Goal: Information Seeking & Learning: Learn about a topic

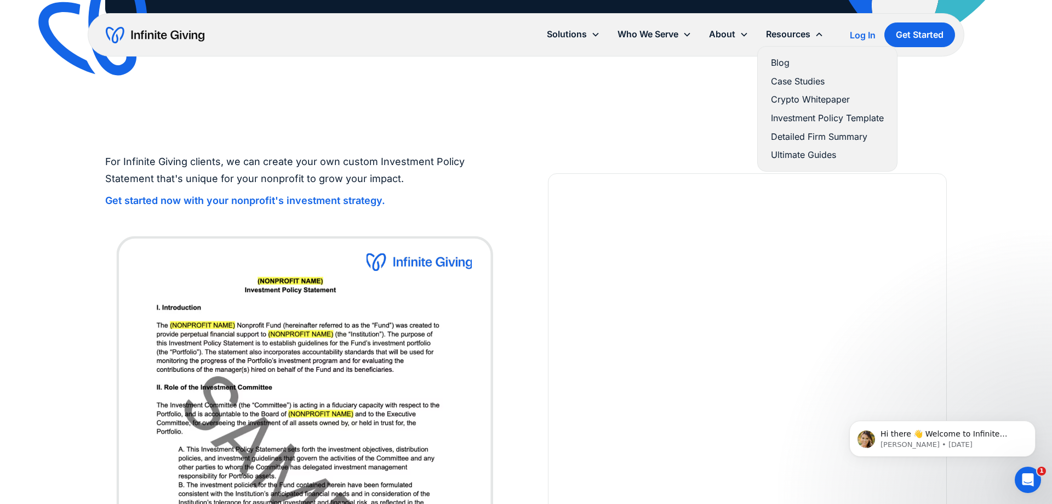
click at [802, 79] on link "Case Studies" at bounding box center [827, 81] width 113 height 15
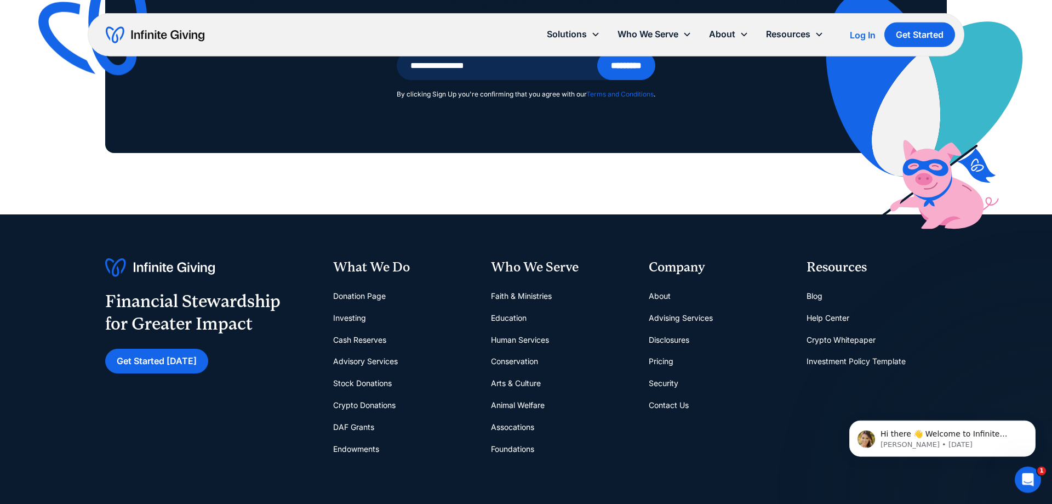
scroll to position [1230, 0]
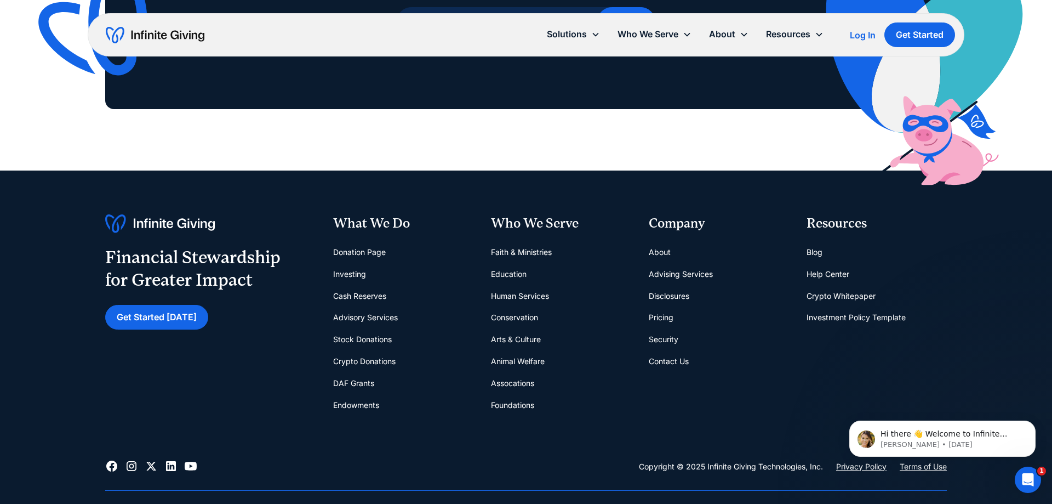
click at [658, 253] on link "About" at bounding box center [660, 252] width 22 height 22
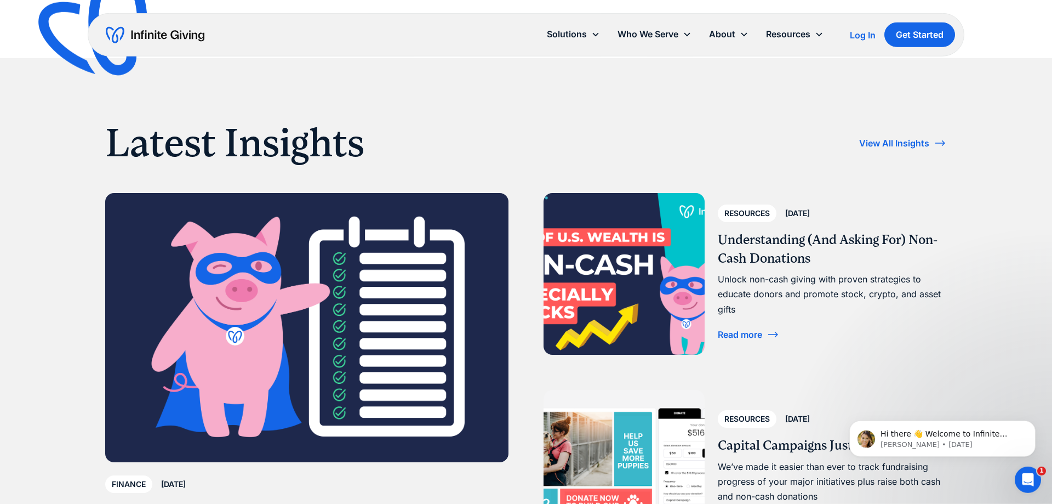
scroll to position [2069, 0]
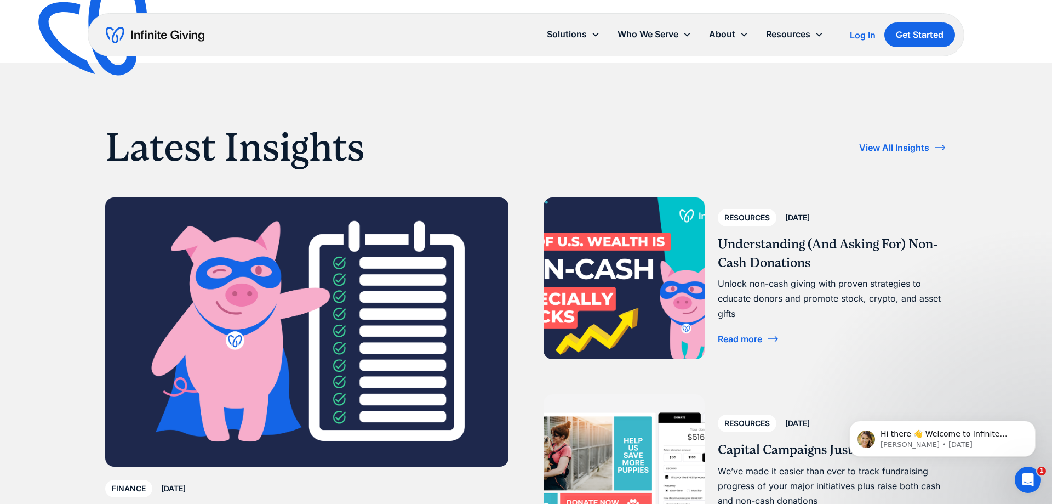
click at [754, 336] on div "Read more" at bounding box center [740, 338] width 44 height 9
